Goal: Task Accomplishment & Management: Use online tool/utility

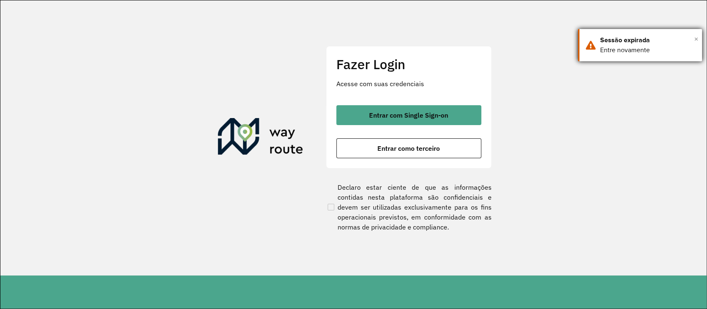
click at [696, 38] on span "×" at bounding box center [696, 39] width 4 height 12
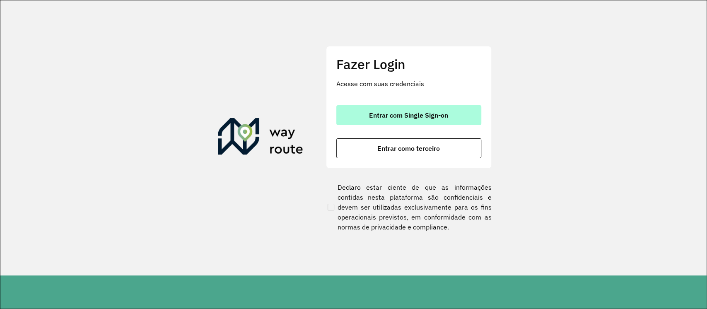
click at [453, 106] on button "Entrar com Single Sign-on" at bounding box center [408, 115] width 145 height 20
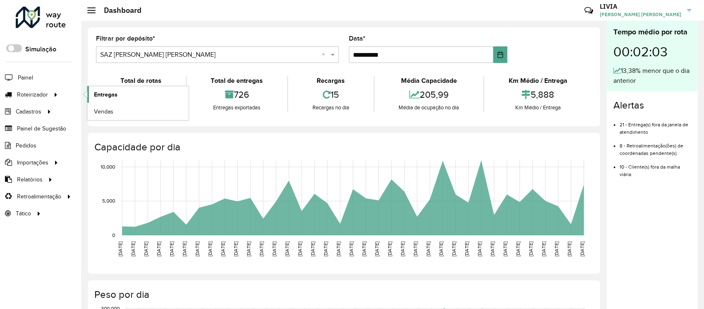
click at [134, 94] on link "Entregas" at bounding box center [137, 94] width 101 height 17
